Goal: Navigation & Orientation: Find specific page/section

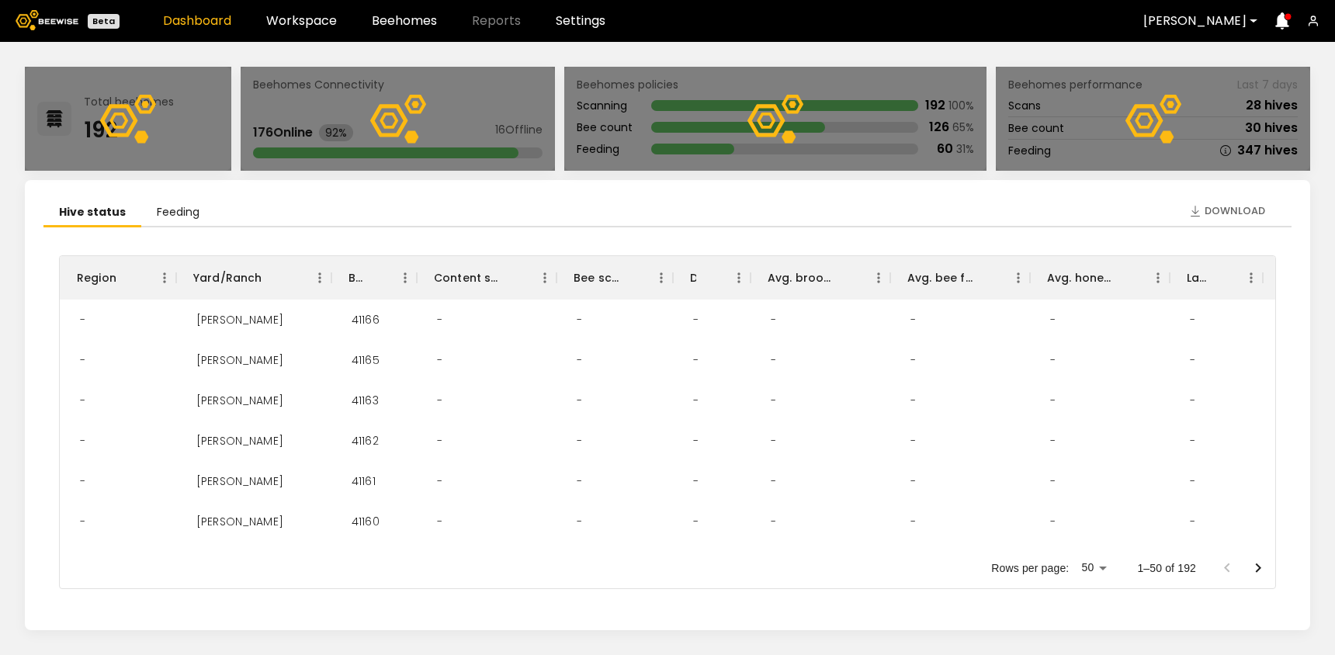
click at [314, 33] on header "Beta Dashboard Workspace Beehomes Reports Settings [PERSON_NAME]" at bounding box center [667, 21] width 1335 height 42
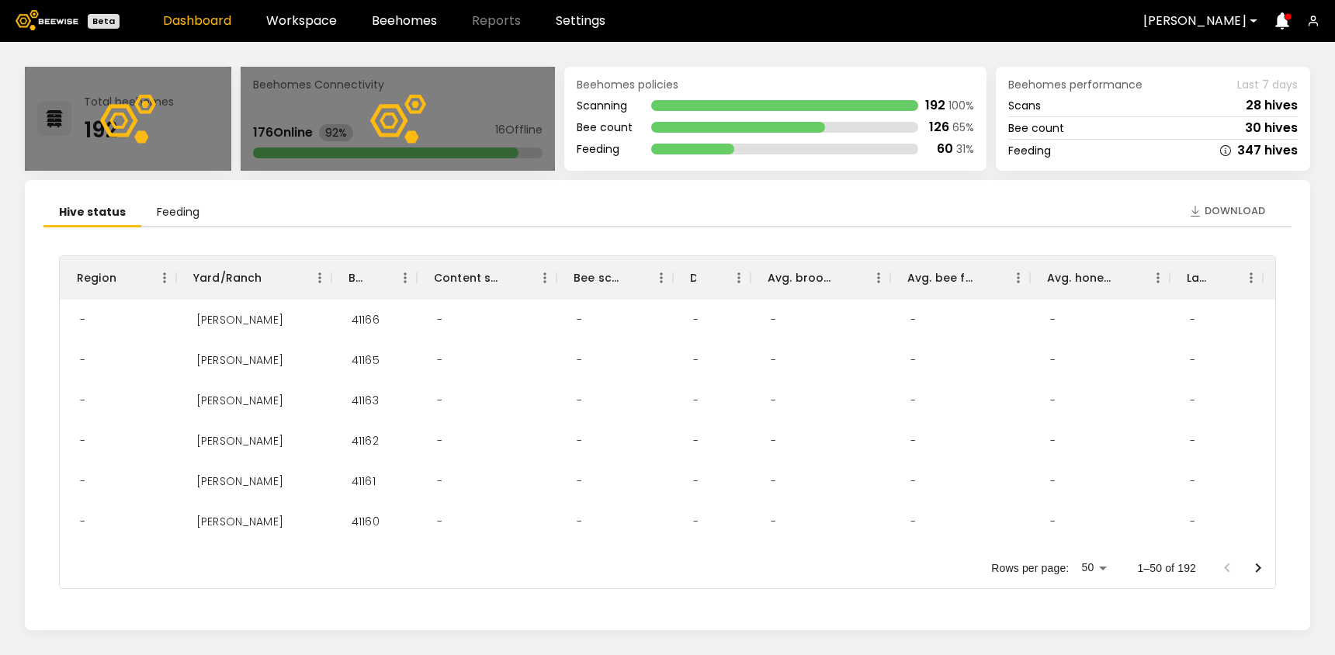
click at [313, 32] on header "Beta Dashboard Workspace Beehomes Reports Settings [PERSON_NAME]" at bounding box center [667, 21] width 1335 height 42
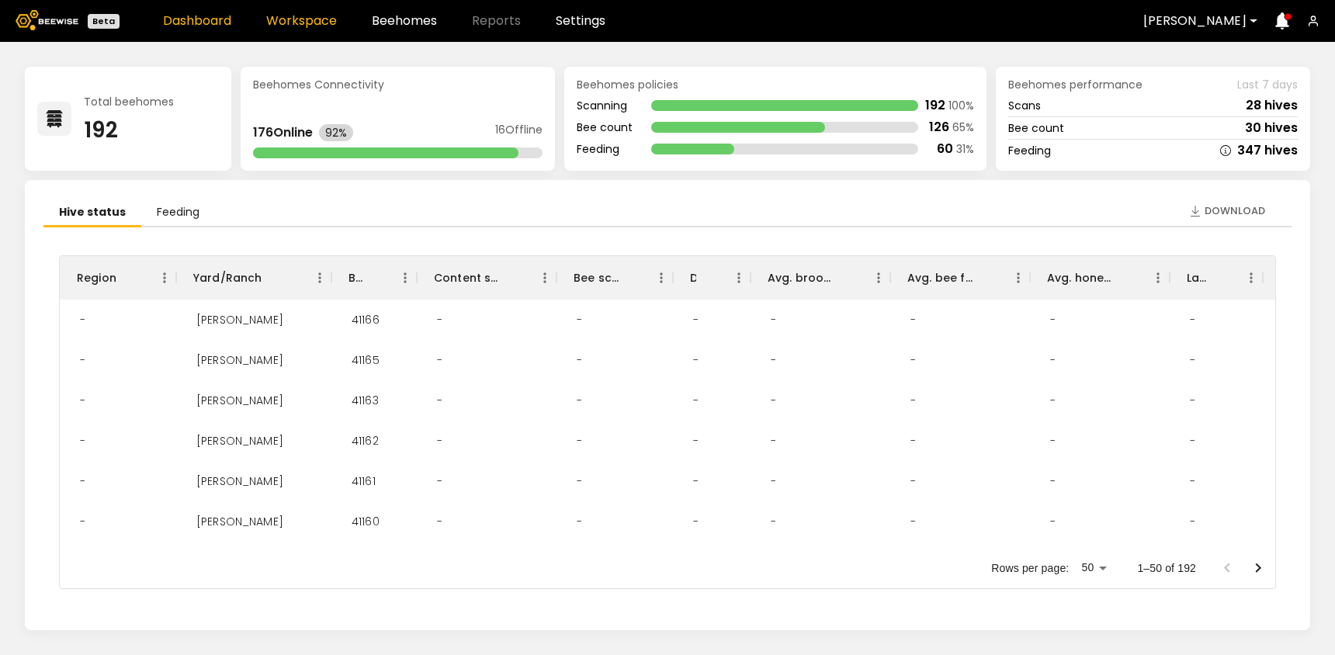
click at [308, 23] on link "Workspace" at bounding box center [301, 21] width 71 height 12
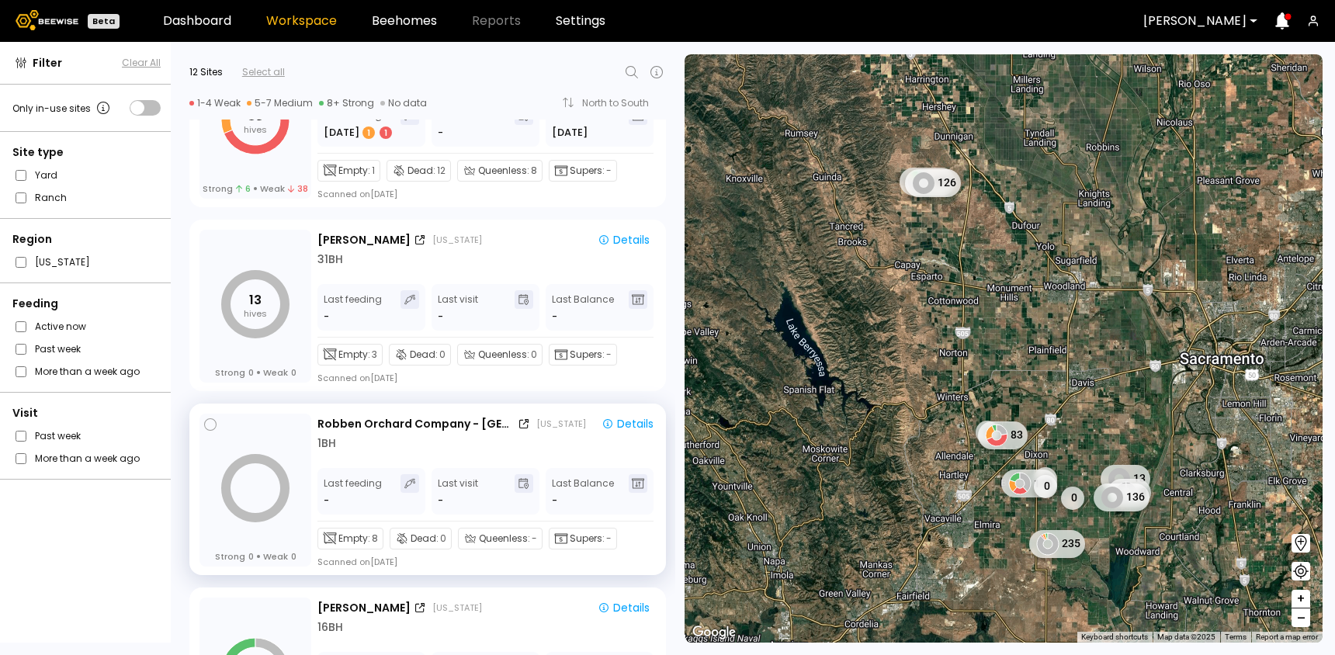
scroll to position [653, 0]
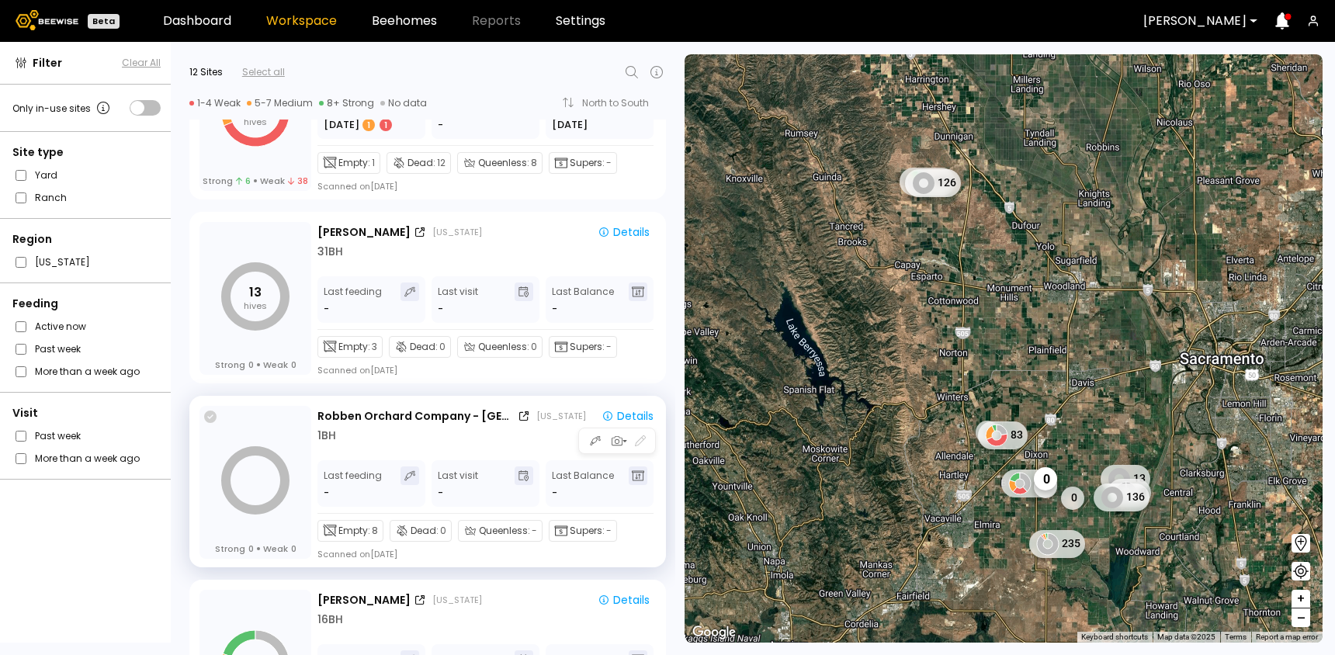
click at [211, 417] on icon at bounding box center [210, 416] width 12 height 12
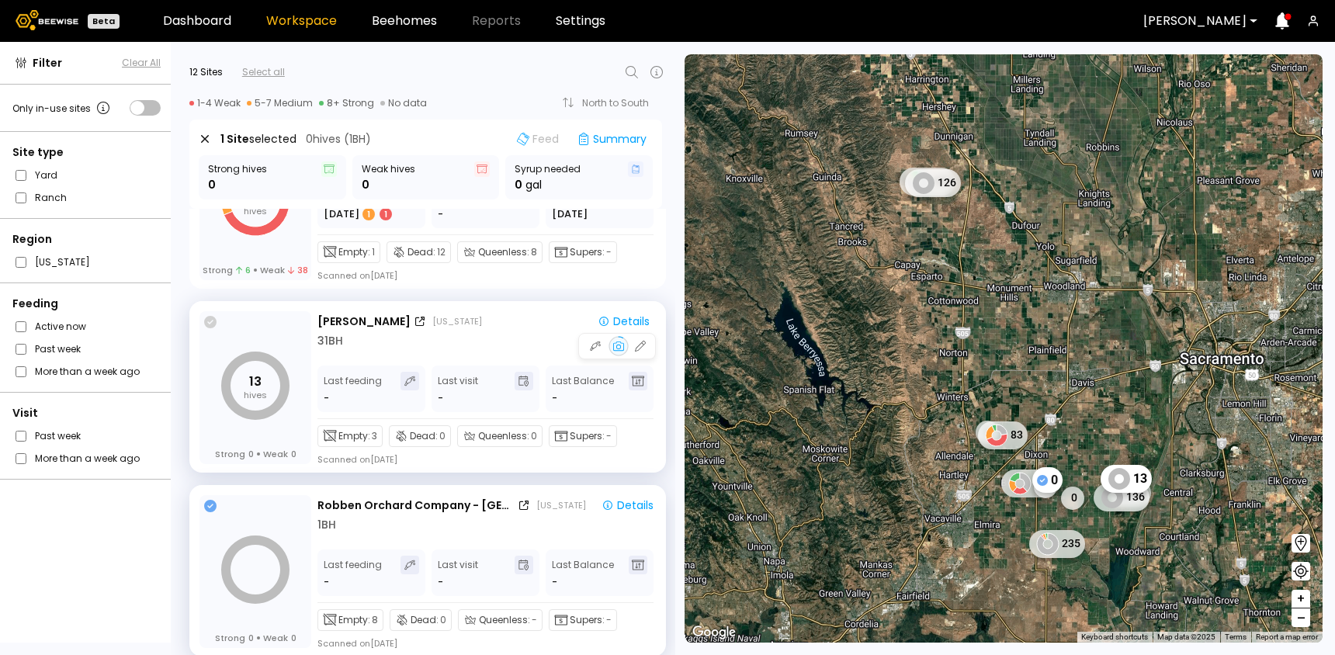
click at [213, 324] on icon at bounding box center [210, 322] width 12 height 12
click at [203, 137] on icon at bounding box center [205, 139] width 8 height 8
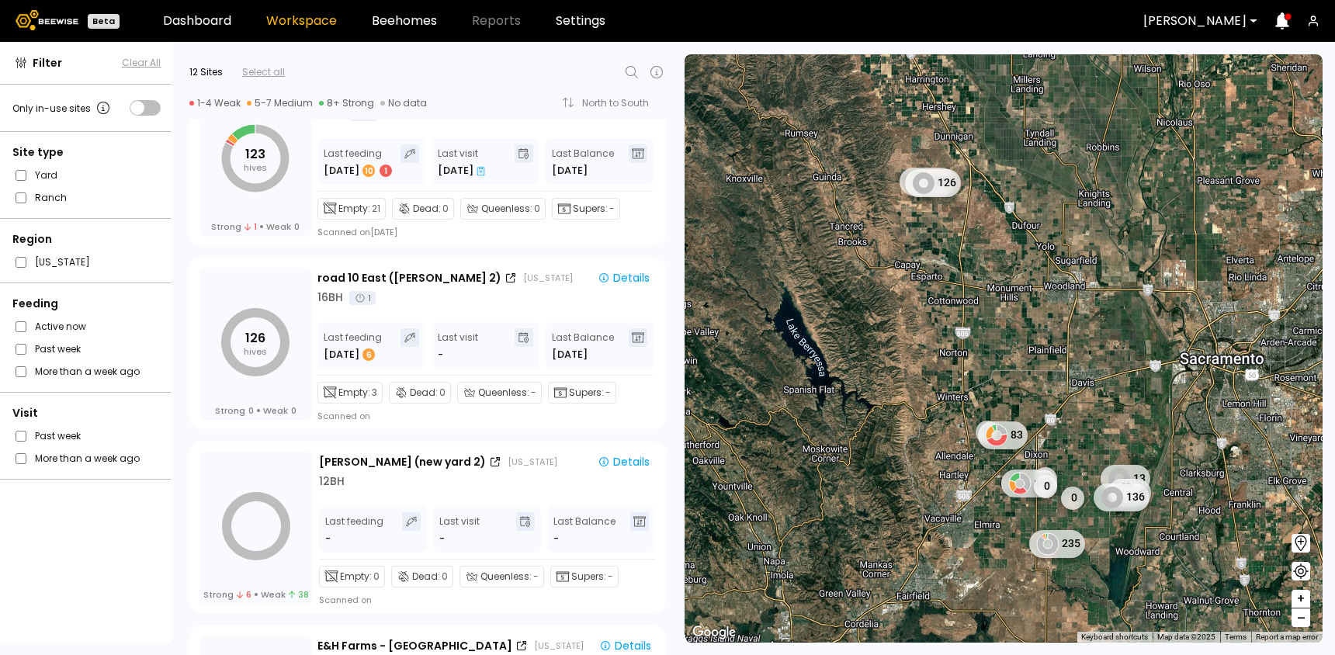
scroll to position [0, 0]
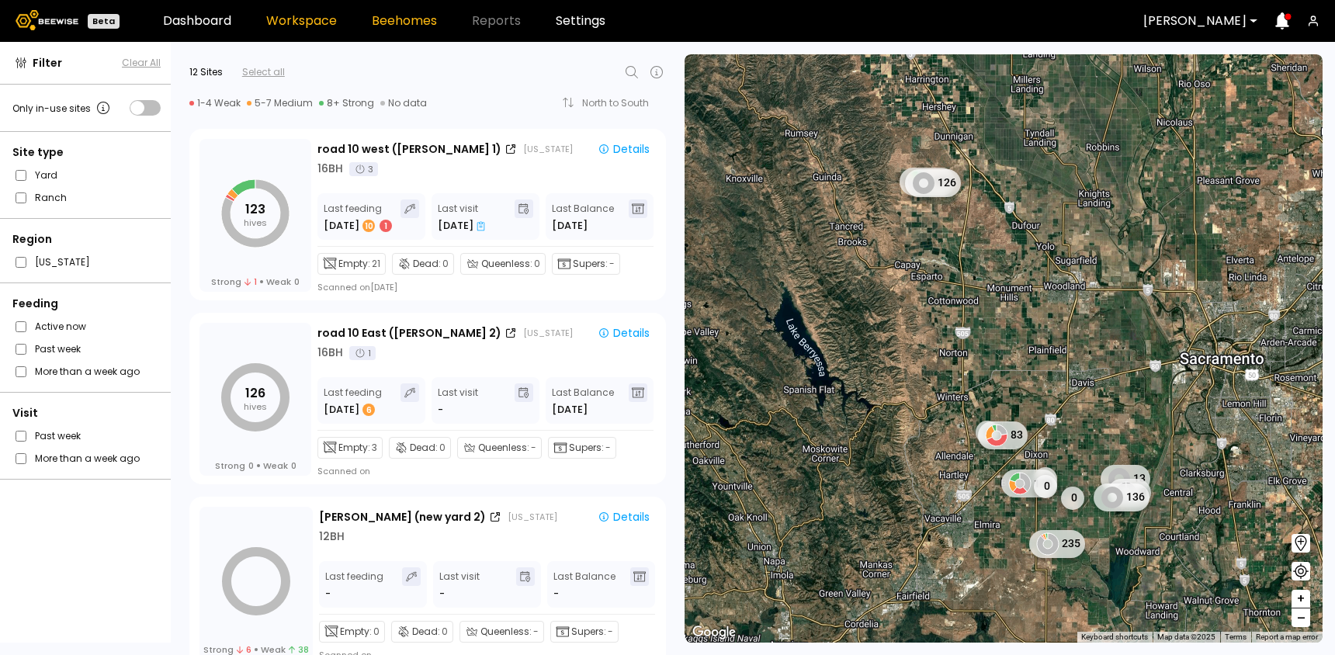
click at [388, 26] on link "Beehomes" at bounding box center [404, 21] width 65 height 12
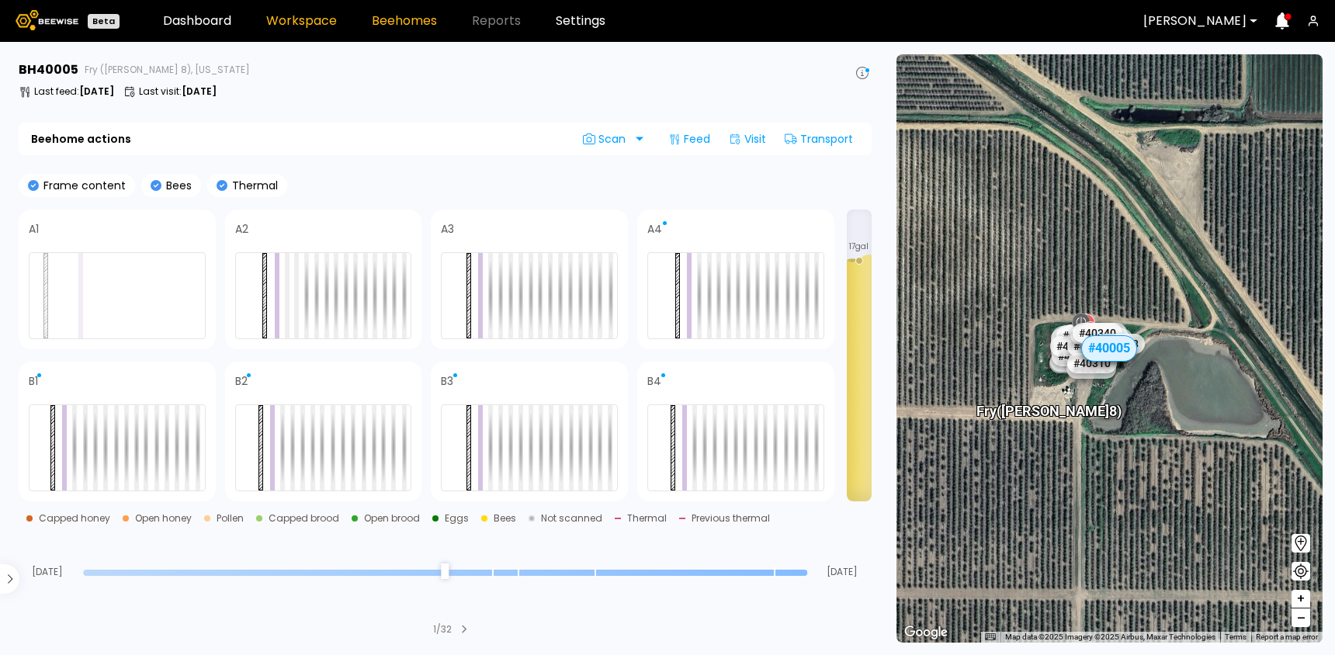
click at [291, 15] on link "Workspace" at bounding box center [301, 21] width 71 height 12
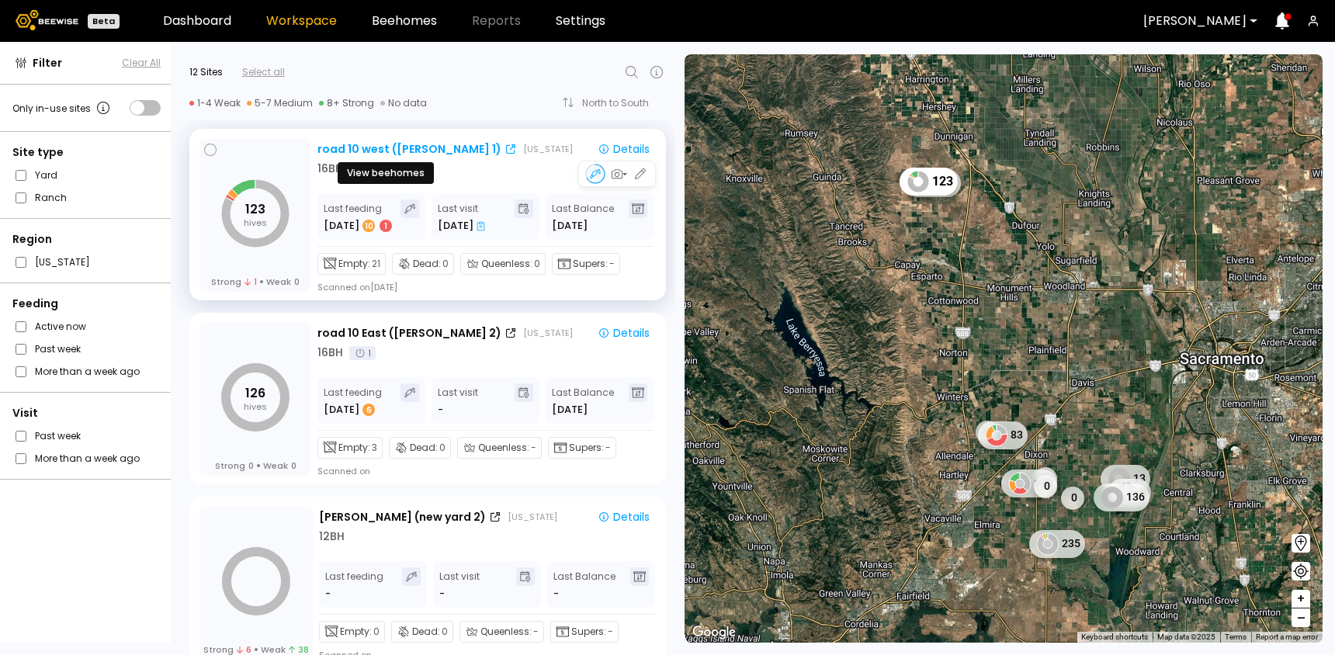
click at [415, 151] on div "road 10 west ([PERSON_NAME] 1)" at bounding box center [409, 149] width 184 height 16
